Goal: Navigation & Orientation: Find specific page/section

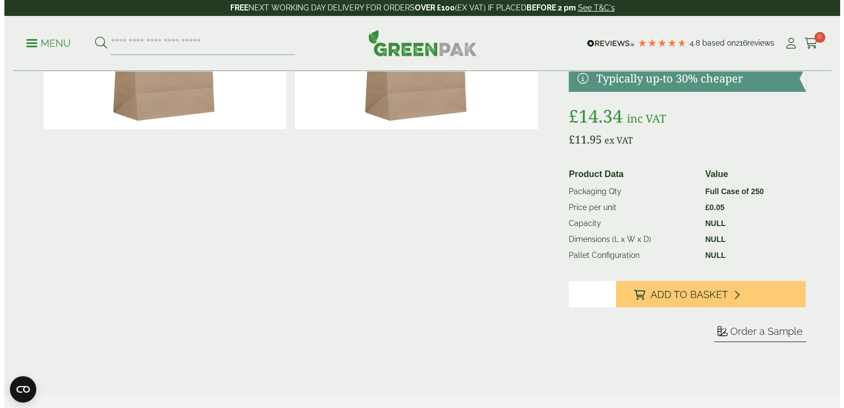
scroll to position [144, 0]
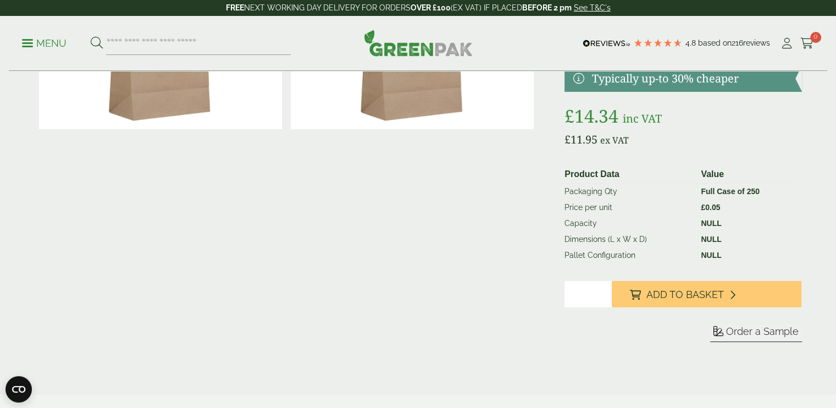
click at [24, 49] on p "Menu" at bounding box center [44, 43] width 45 height 13
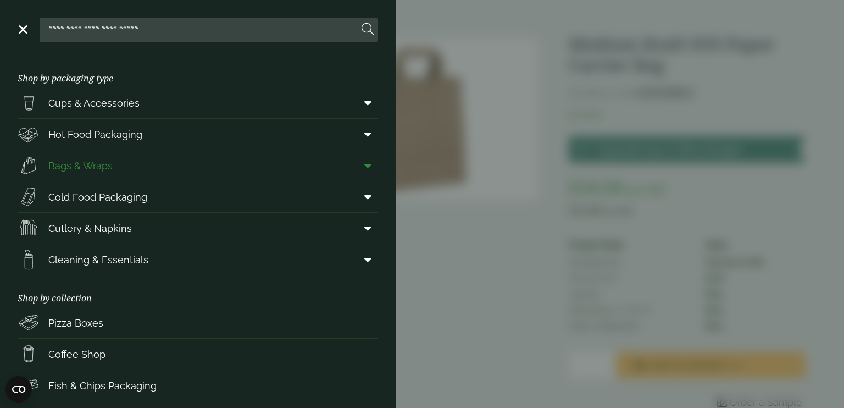
click at [62, 165] on span "Bags & Wraps" at bounding box center [80, 165] width 64 height 15
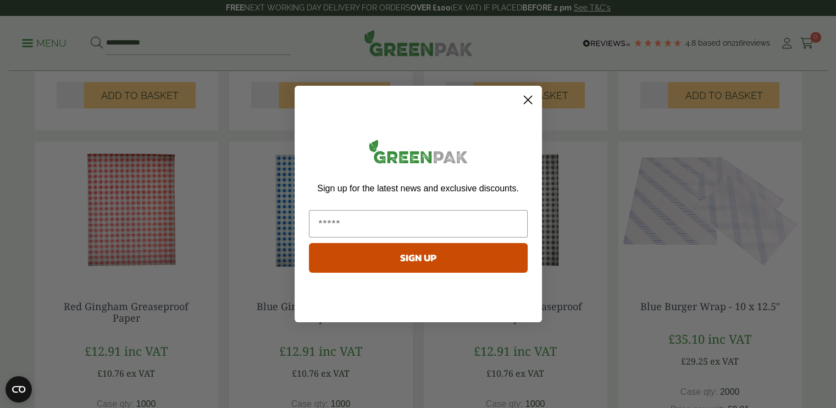
scroll to position [541, 0]
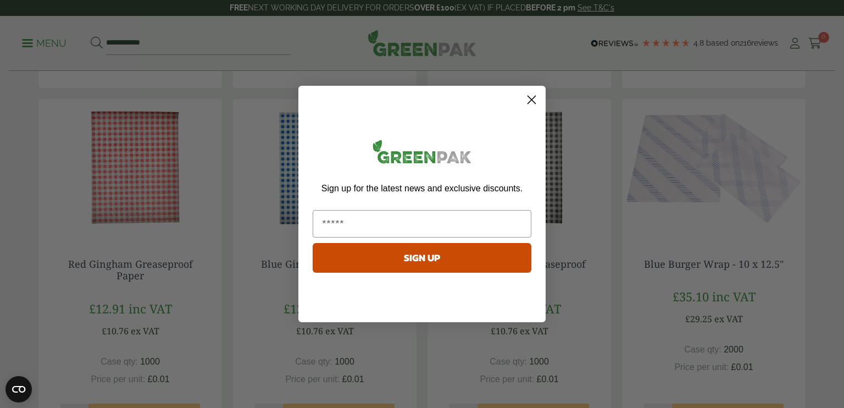
drag, startPoint x: 839, startPoint y: 18, endPoint x: 836, endPoint y: 132, distance: 114.9
click at [835, 132] on html "4.8 Based on 216 reviews FREE NEXT WORKING DAY DELIVERY - See T&C's FREE NEXT W…" at bounding box center [422, 393] width 844 height 1868
click at [536, 103] on icon "Close dialog" at bounding box center [532, 100] width 8 height 8
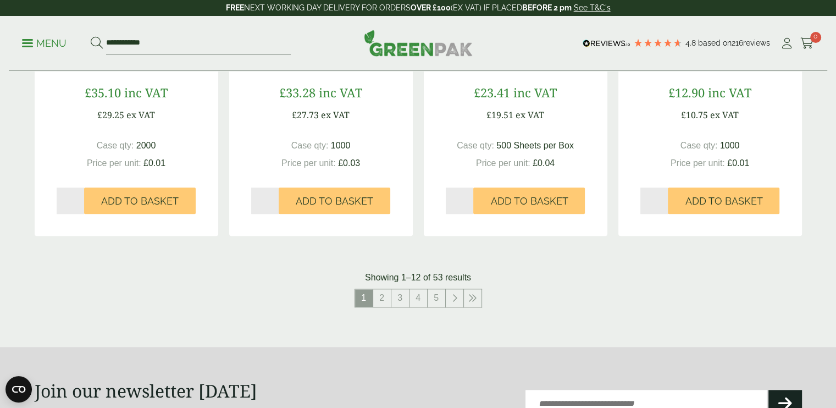
scroll to position [1126, 0]
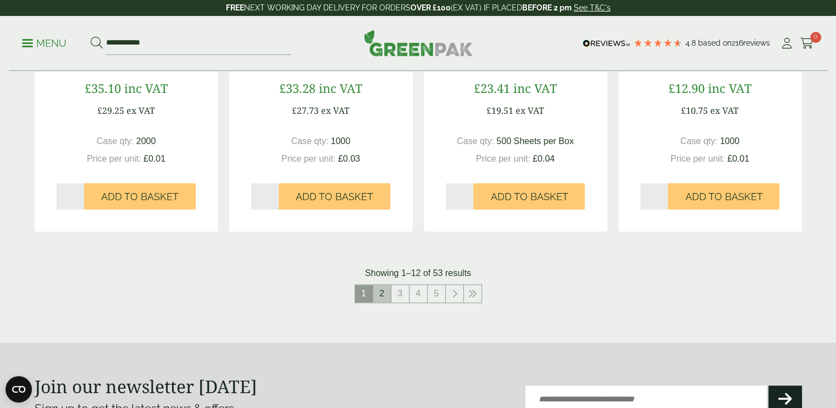
click at [381, 298] on link "2" at bounding box center [382, 294] width 18 height 18
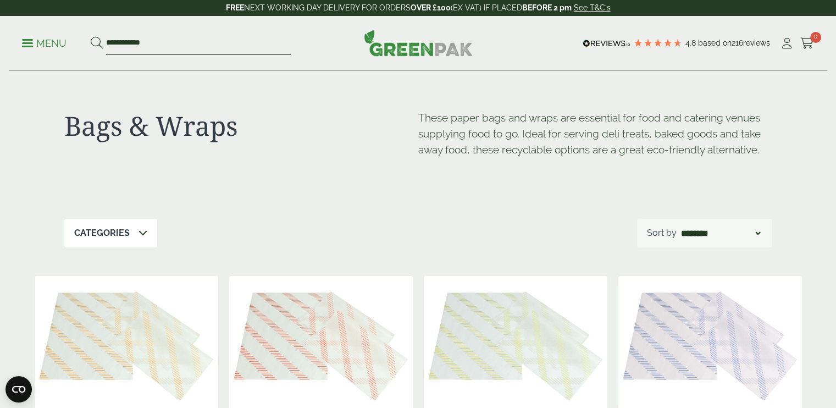
click at [158, 41] on input "**********" at bounding box center [198, 43] width 185 height 23
drag, startPoint x: 158, startPoint y: 41, endPoint x: 101, endPoint y: 42, distance: 57.2
click at [101, 42] on form "**********" at bounding box center [191, 43] width 200 height 23
click at [101, 42] on icon at bounding box center [97, 43] width 12 height 12
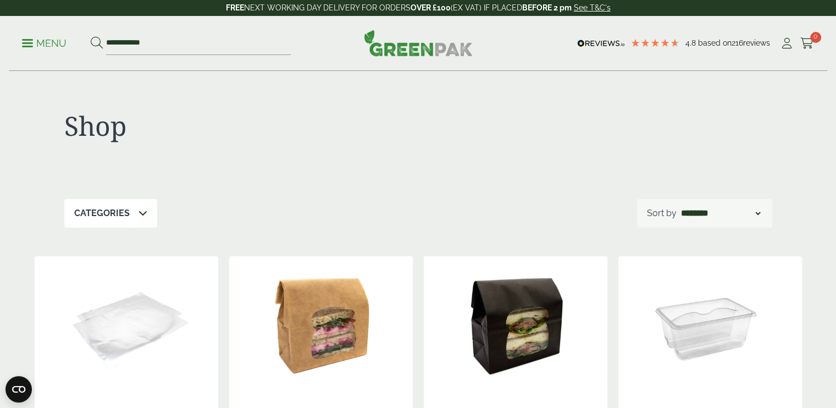
click at [30, 46] on link "Menu" at bounding box center [44, 42] width 45 height 11
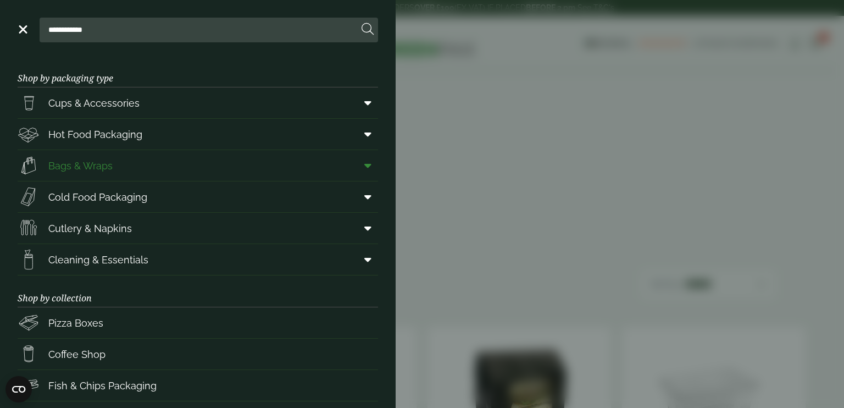
click at [363, 161] on span at bounding box center [365, 165] width 25 height 21
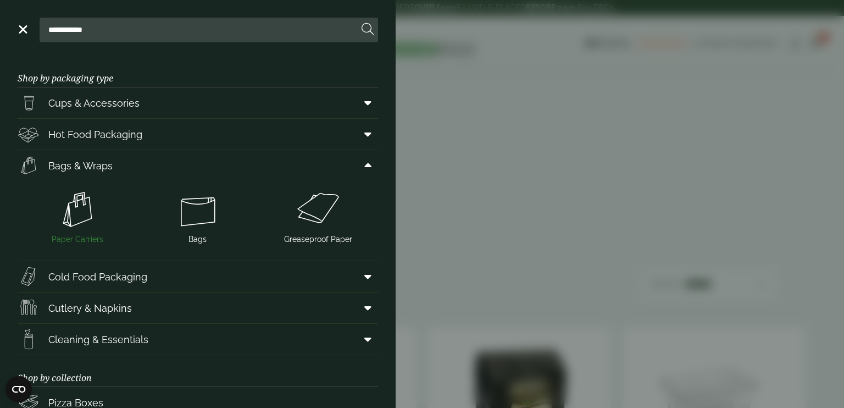
click at [86, 212] on img at bounding box center [78, 209] width 112 height 44
